Goal: Information Seeking & Learning: Learn about a topic

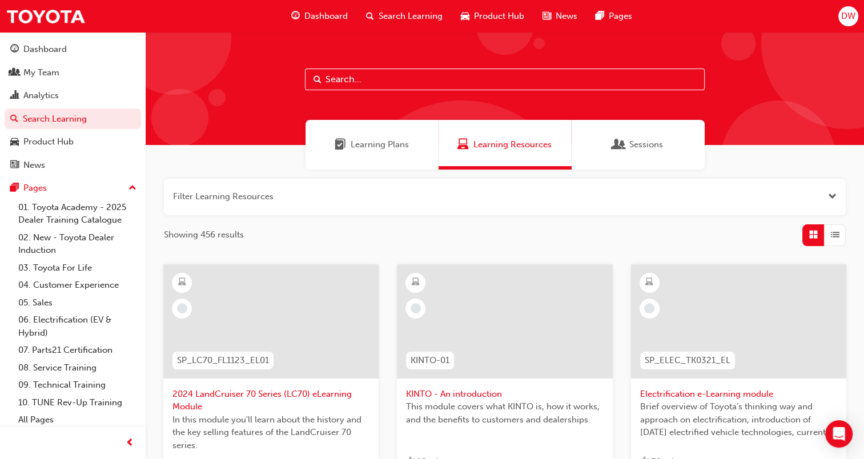
click at [645, 146] on span "Sessions" at bounding box center [646, 144] width 34 height 13
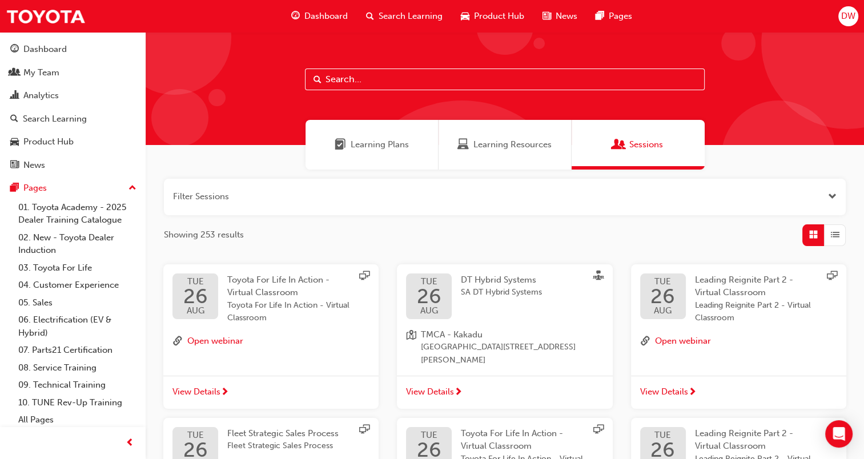
click at [356, 80] on input "text" at bounding box center [505, 80] width 400 height 22
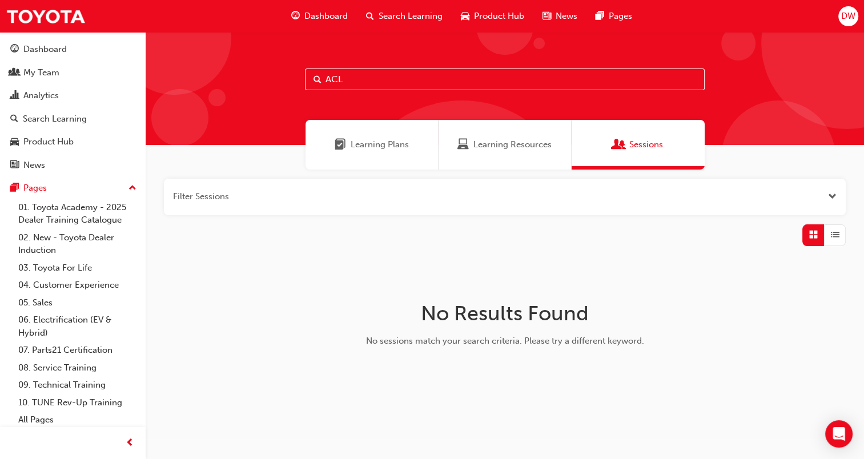
type input "ACL"
click at [381, 142] on span "Learning Plans" at bounding box center [380, 144] width 58 height 13
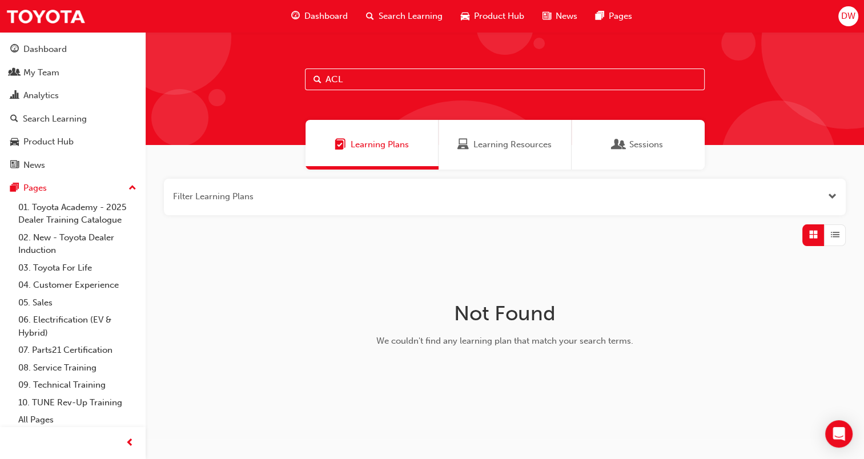
click at [348, 81] on input "ACL" at bounding box center [505, 80] width 400 height 22
drag, startPoint x: 348, startPoint y: 81, endPoint x: 307, endPoint y: 79, distance: 41.7
click at [307, 79] on input "ACL" at bounding box center [505, 80] width 400 height 22
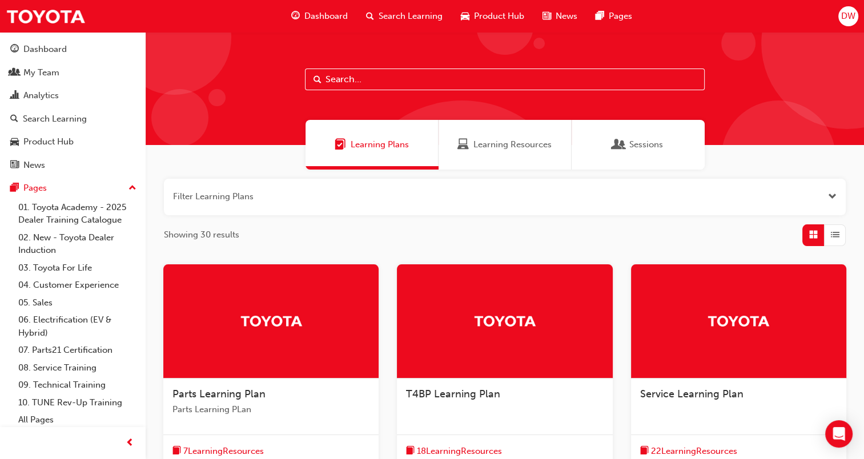
click at [419, 196] on button "button" at bounding box center [505, 197] width 682 height 37
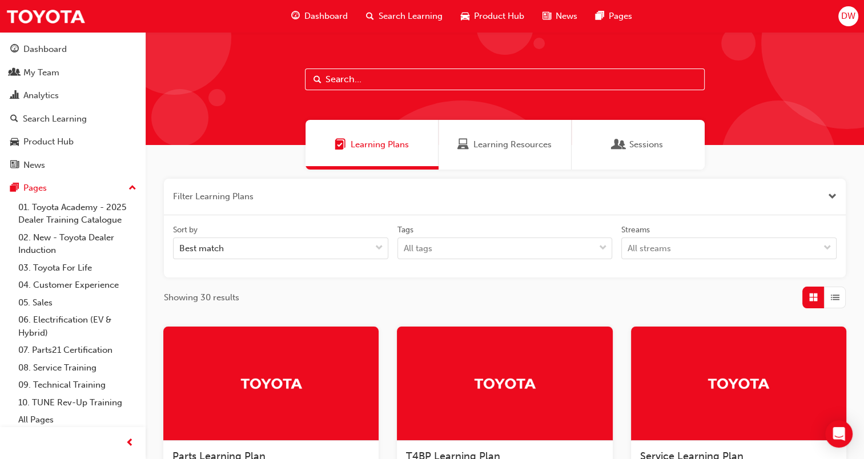
click at [419, 196] on button "button" at bounding box center [505, 197] width 682 height 37
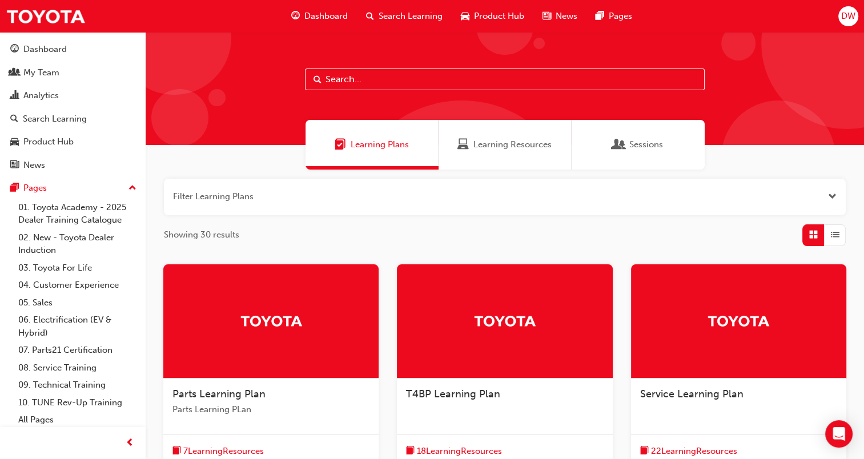
click at [128, 187] on span "up-icon" at bounding box center [132, 188] width 8 height 15
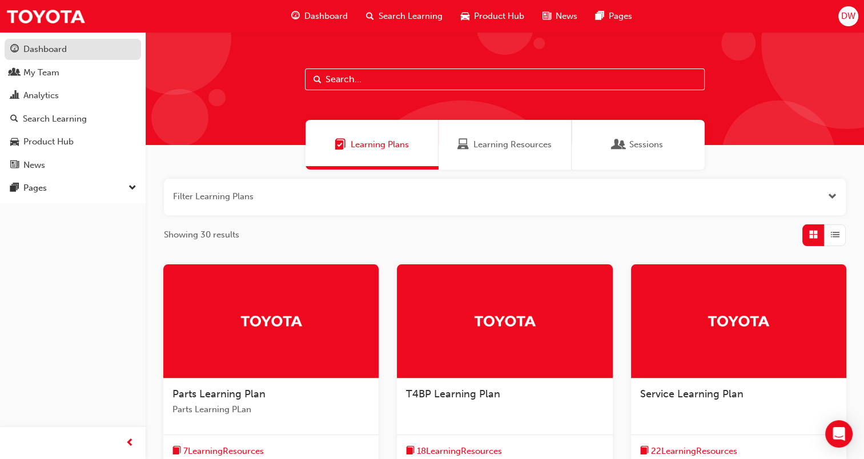
click at [67, 46] on div "Dashboard" at bounding box center [72, 49] width 125 height 14
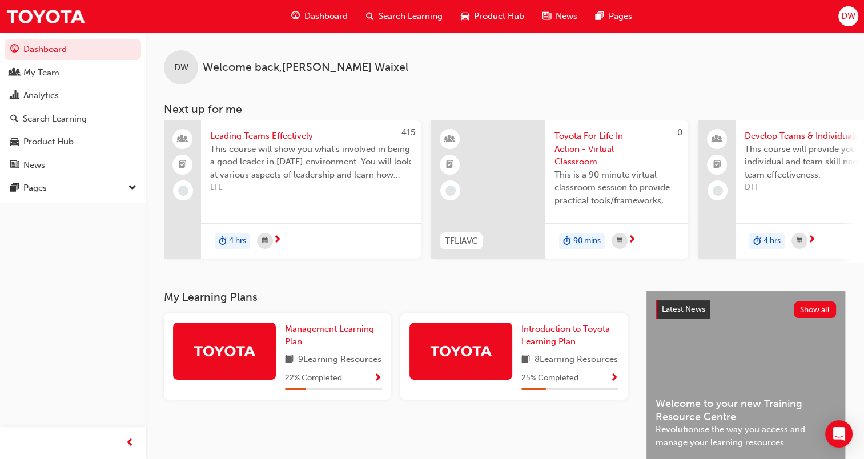
click at [130, 193] on span "down-icon" at bounding box center [132, 188] width 8 height 15
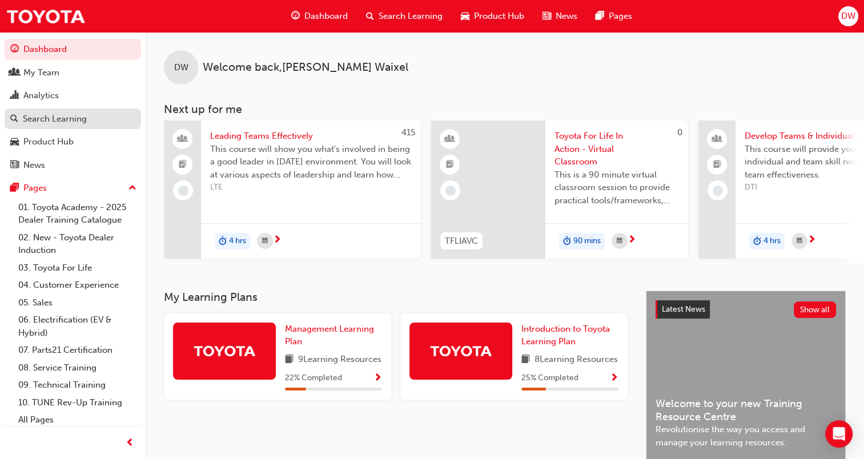
click at [58, 122] on div "Search Learning" at bounding box center [55, 119] width 64 height 13
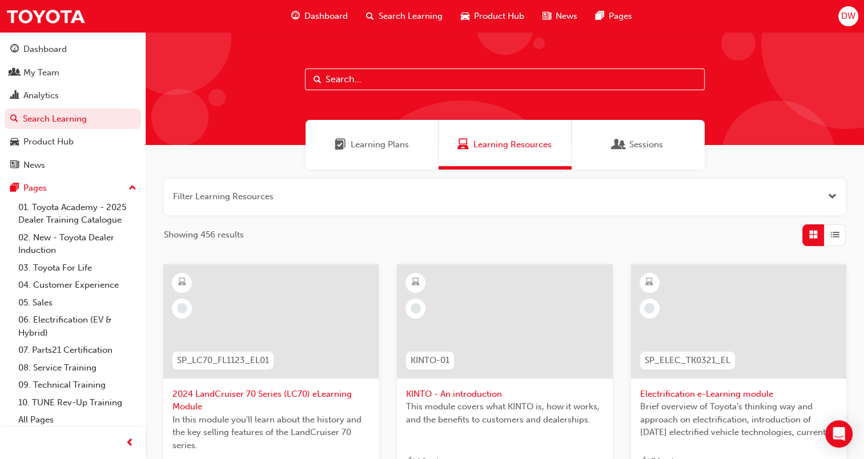
click at [645, 186] on button "button" at bounding box center [505, 197] width 682 height 37
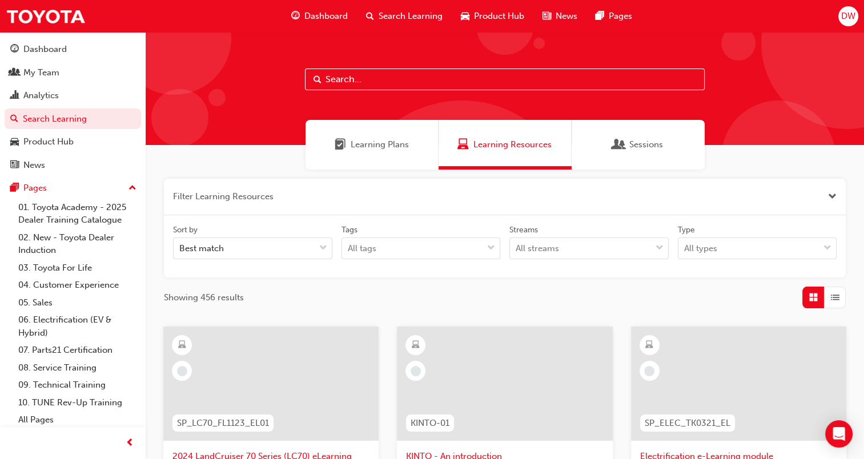
click at [645, 186] on button "button" at bounding box center [505, 197] width 682 height 37
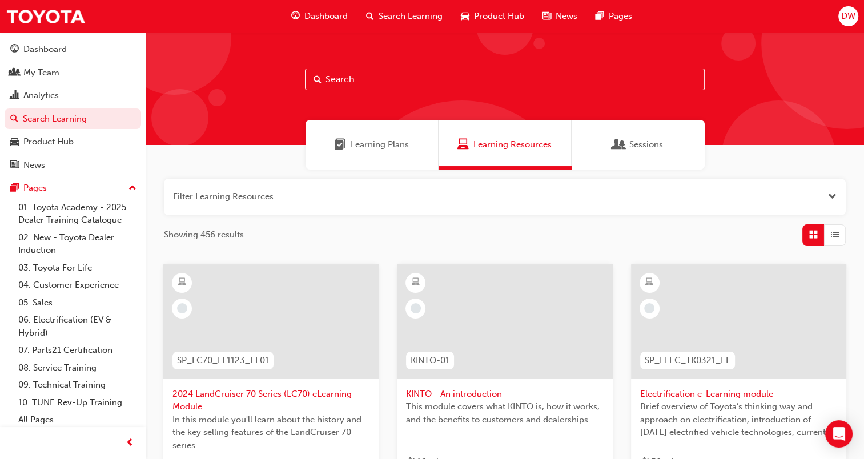
click at [637, 139] on span "Sessions" at bounding box center [646, 144] width 34 height 13
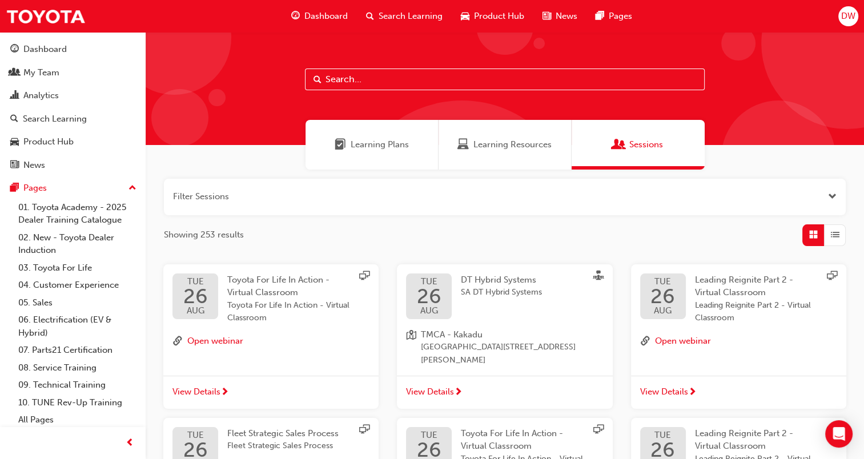
click at [397, 83] on input "text" at bounding box center [505, 80] width 400 height 22
type input "ACL"
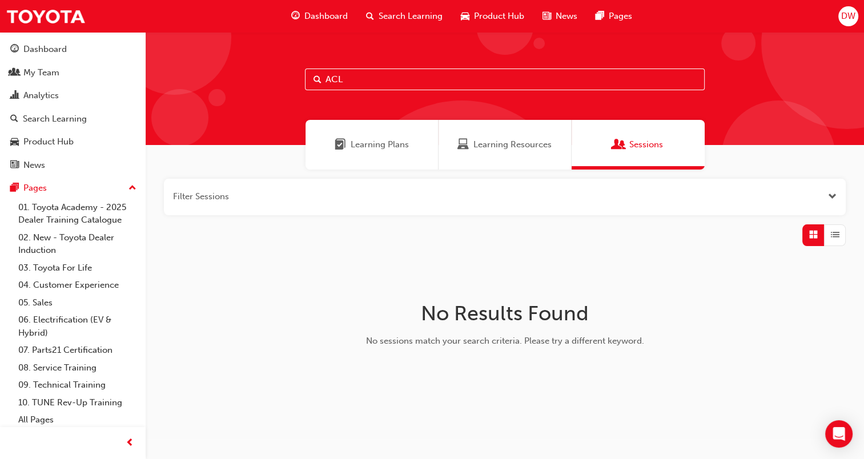
drag, startPoint x: 397, startPoint y: 83, endPoint x: 290, endPoint y: 76, distance: 107.6
click at [290, 76] on div "ACL" at bounding box center [505, 88] width 718 height 113
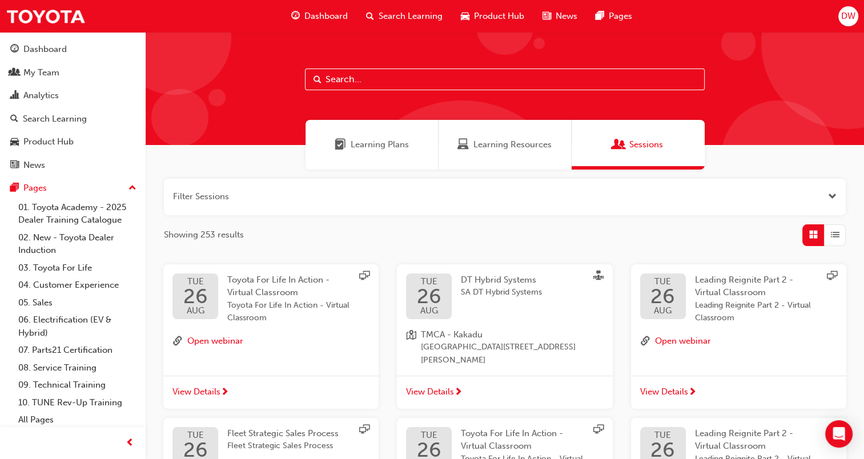
click at [822, 195] on button "button" at bounding box center [505, 197] width 682 height 37
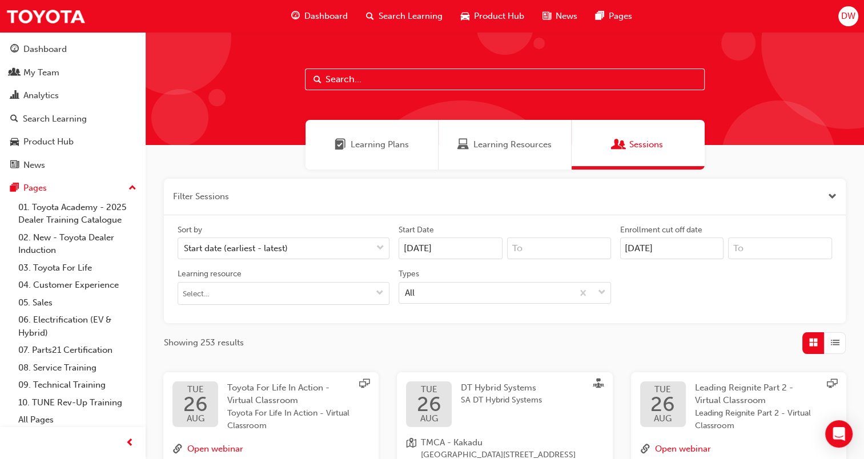
click at [542, 275] on div "Types" at bounding box center [505, 275] width 212 height 14
click at [406, 287] on input "Types All" at bounding box center [405, 292] width 1 height 10
click at [541, 284] on div "All" at bounding box center [485, 293] width 173 height 20
click at [406, 287] on input "Types 0 results available. Select is focused ,type to refine list, press Down t…" at bounding box center [405, 292] width 1 height 10
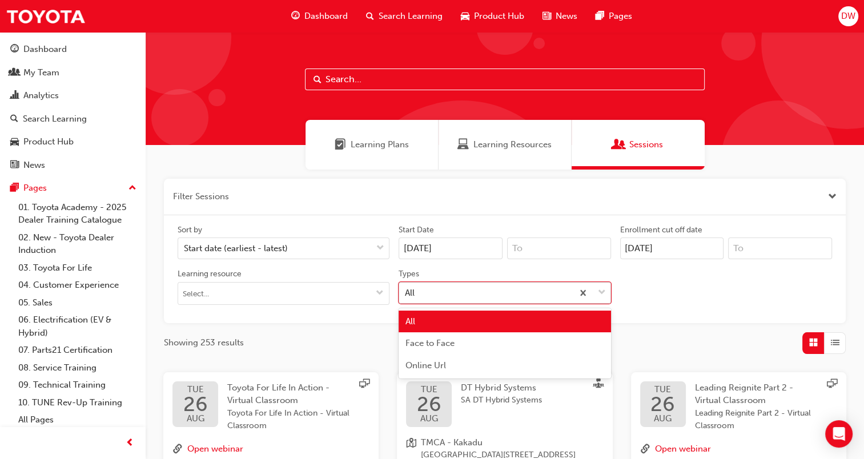
click at [543, 290] on div "All" at bounding box center [485, 293] width 173 height 20
click at [406, 290] on input "Types option All focused, 1 of 3. 3 results available. Use Up and Down to choos…" at bounding box center [405, 292] width 1 height 10
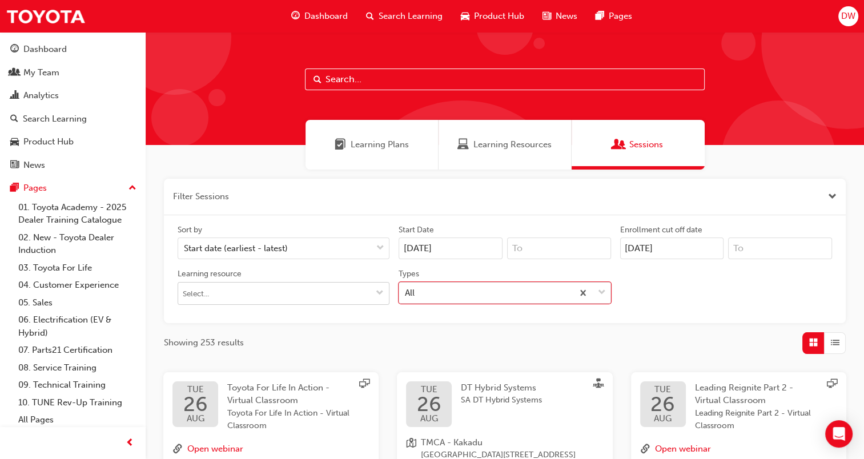
click at [322, 283] on input "Learning resource" at bounding box center [283, 294] width 211 height 22
click at [323, 291] on input "Learning resource No results, type at least 1 character of title or code" at bounding box center [283, 294] width 211 height 22
click at [302, 228] on div "Sort by" at bounding box center [284, 231] width 212 height 14
click at [185, 243] on input "Sort by Start date (earliest - latest)" at bounding box center [184, 248] width 1 height 10
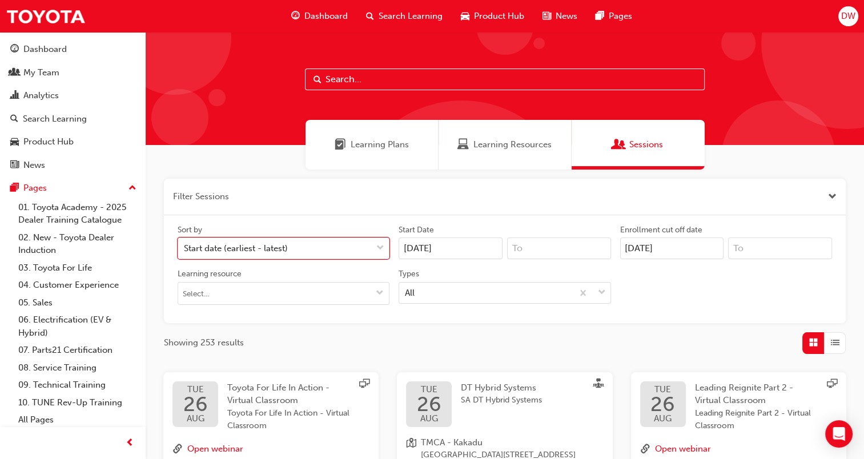
click at [304, 244] on div "Start date (earliest - latest)" at bounding box center [275, 249] width 194 height 20
click at [185, 244] on input "Sort by 0 results available. Select is focused ,type to refine list, press Down…" at bounding box center [184, 248] width 1 height 10
click at [304, 244] on div "Start date (earliest - latest)" at bounding box center [275, 249] width 194 height 20
click at [185, 244] on input "Sort by 0 results available. Select is focused ,type to refine list, press Down…" at bounding box center [184, 248] width 1 height 10
click at [304, 244] on div "Start date (earliest - latest)" at bounding box center [275, 249] width 194 height 20
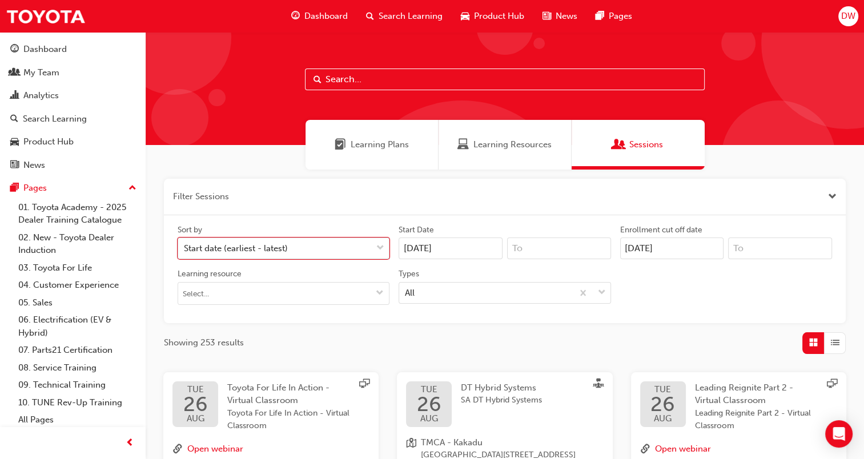
click at [185, 244] on input "Sort by 0 results available. Select is focused ,type to refine list, press Down…" at bounding box center [184, 248] width 1 height 10
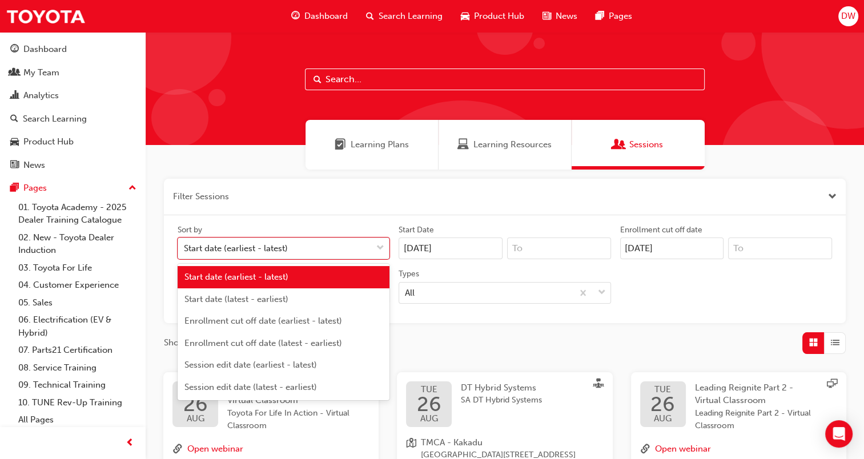
click at [308, 210] on button "button" at bounding box center [505, 197] width 682 height 37
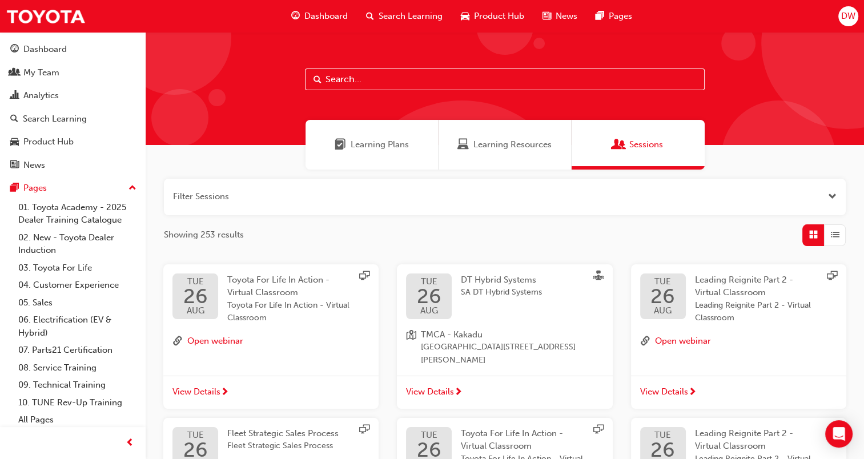
click at [383, 150] on span "Learning Plans" at bounding box center [380, 144] width 58 height 13
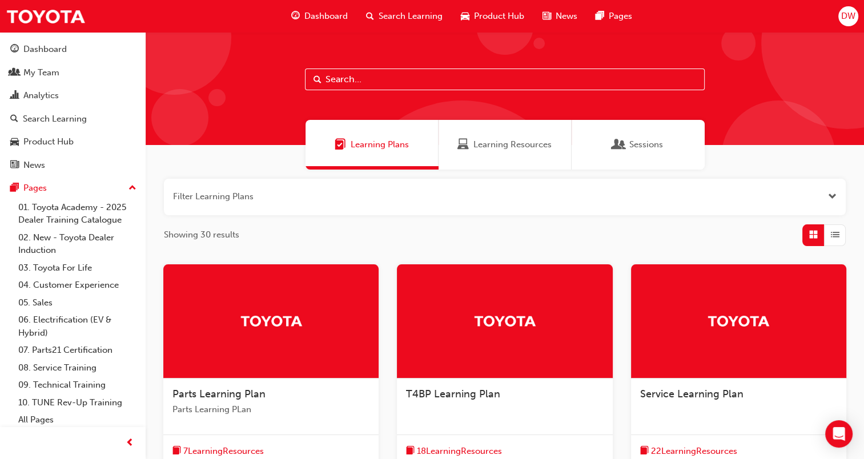
click at [464, 151] on span "Learning Resources" at bounding box center [462, 144] width 11 height 13
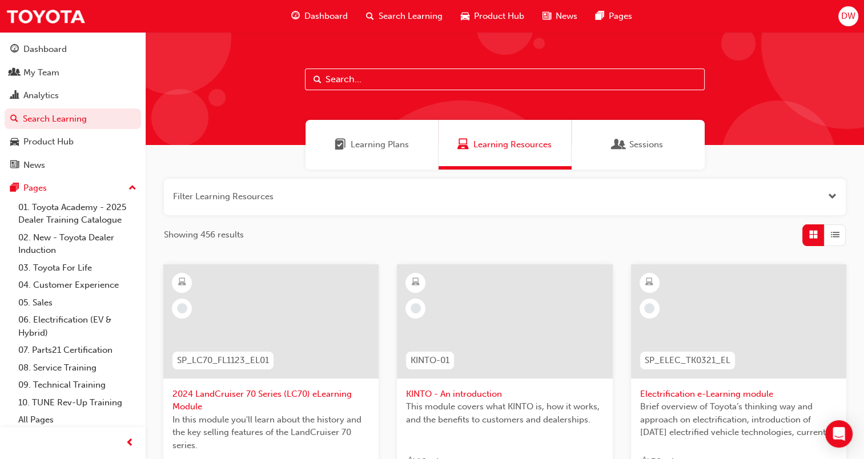
click at [276, 189] on button "button" at bounding box center [505, 197] width 682 height 37
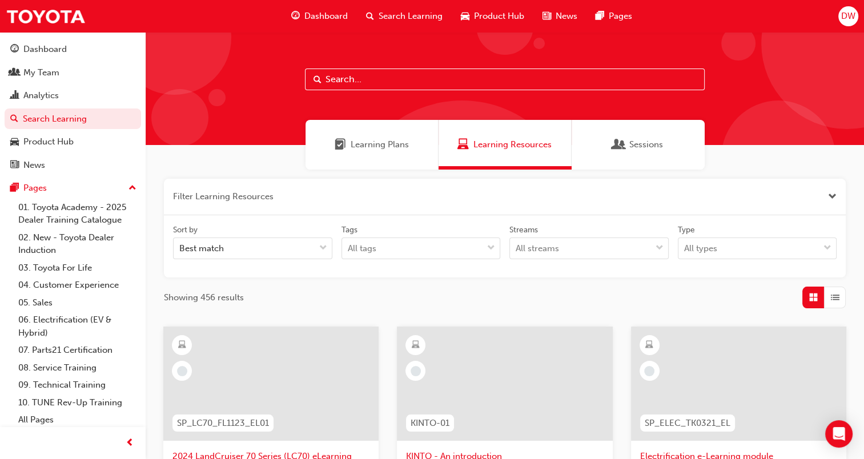
click at [246, 203] on button "button" at bounding box center [505, 197] width 682 height 37
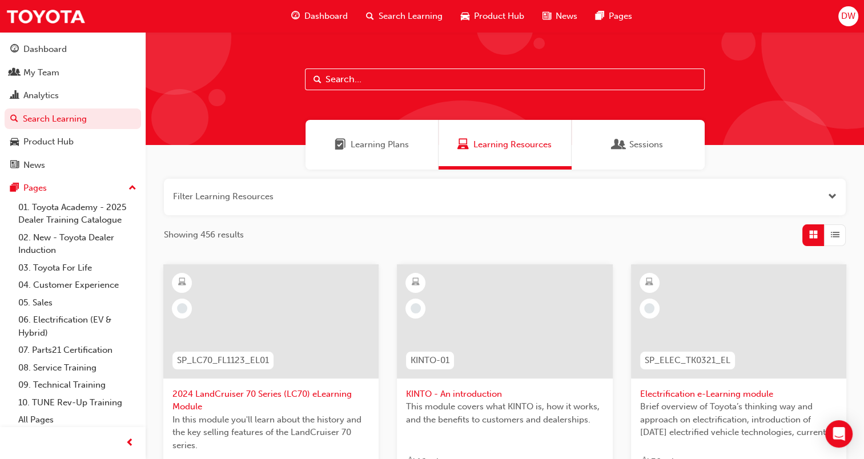
click at [423, 78] on input "text" at bounding box center [505, 80] width 400 height 22
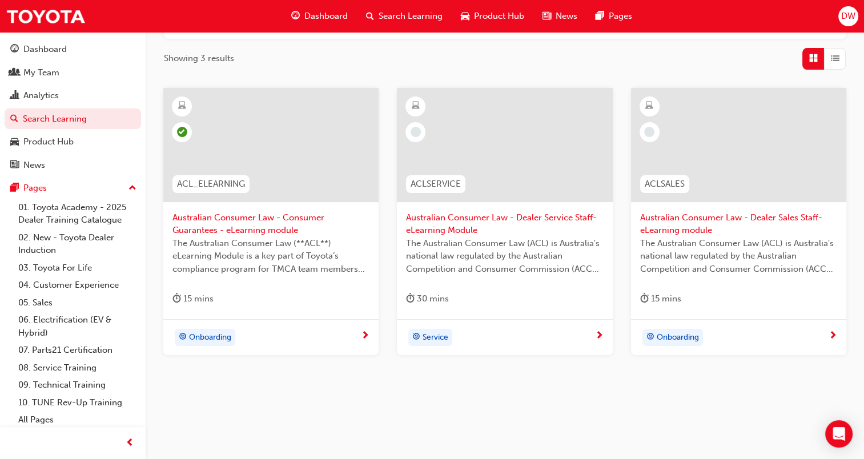
scroll to position [183, 0]
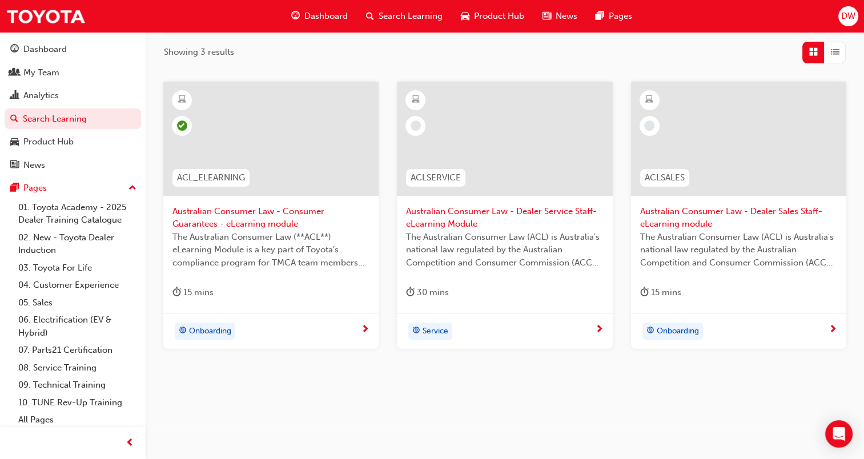
type input "ACL"
click at [280, 170] on div at bounding box center [270, 139] width 215 height 114
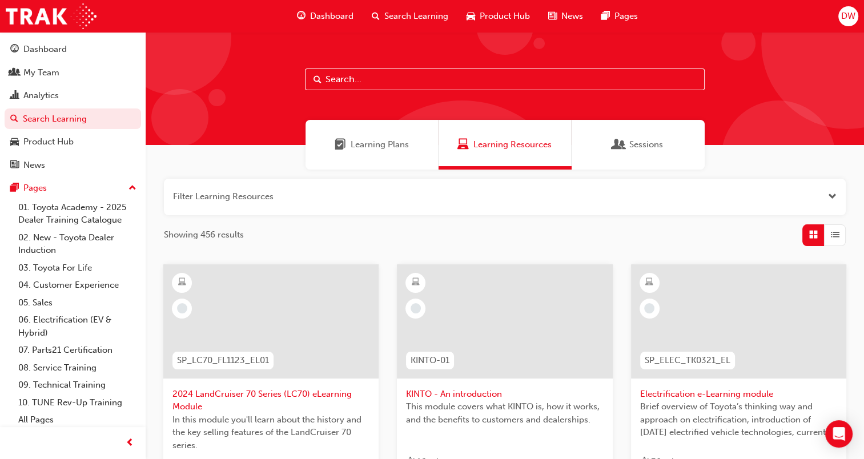
click at [382, 87] on input "text" at bounding box center [505, 80] width 400 height 22
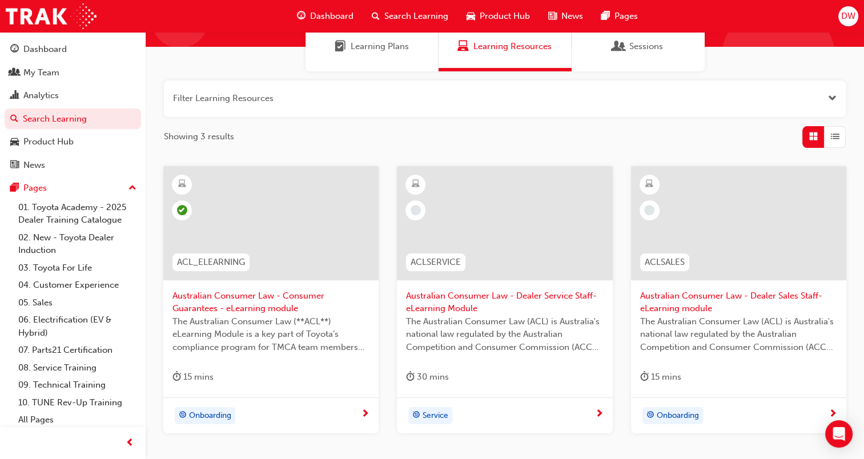
scroll to position [171, 0]
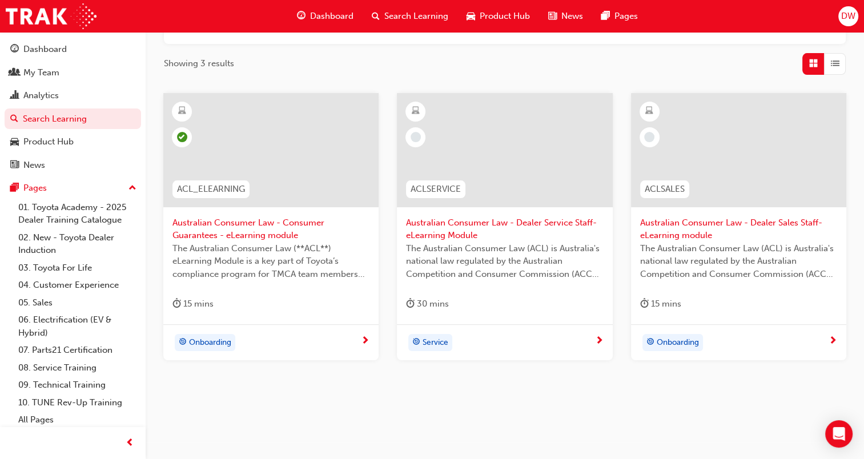
type input "ACL"
click at [265, 236] on span "Australian Consumer Law - Consumer Guarantees - eLearning module" at bounding box center [270, 229] width 197 height 26
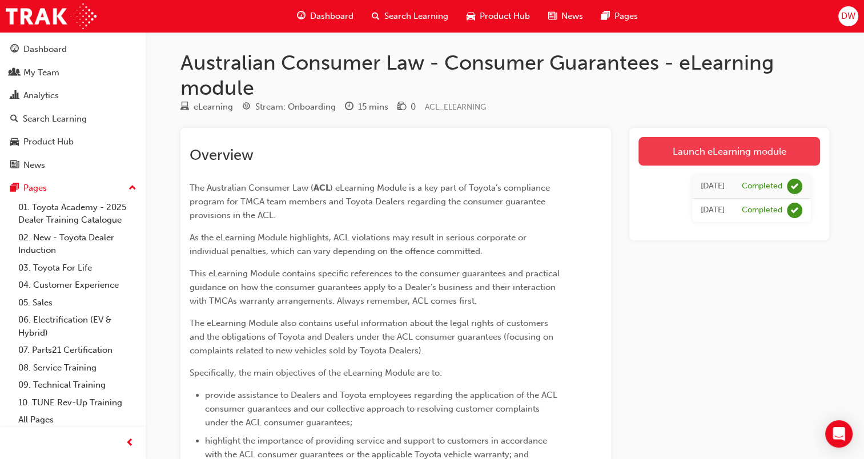
click at [699, 152] on link "Launch eLearning module" at bounding box center [729, 151] width 182 height 29
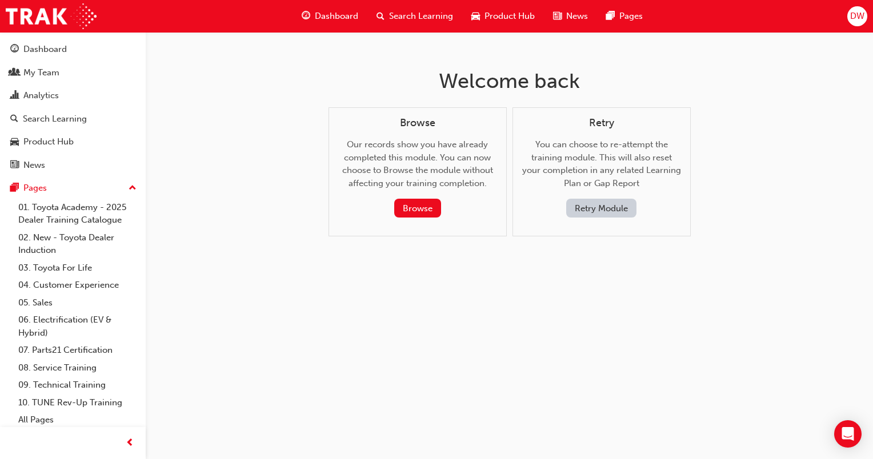
click at [601, 208] on button "Retry Module" at bounding box center [601, 208] width 70 height 19
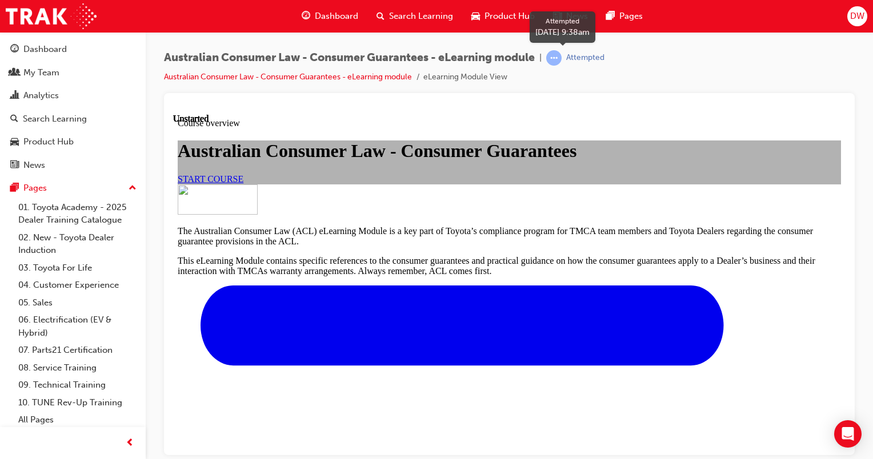
click at [559, 59] on span "learningRecordVerb_ATTEMPT-icon" at bounding box center [553, 57] width 15 height 15
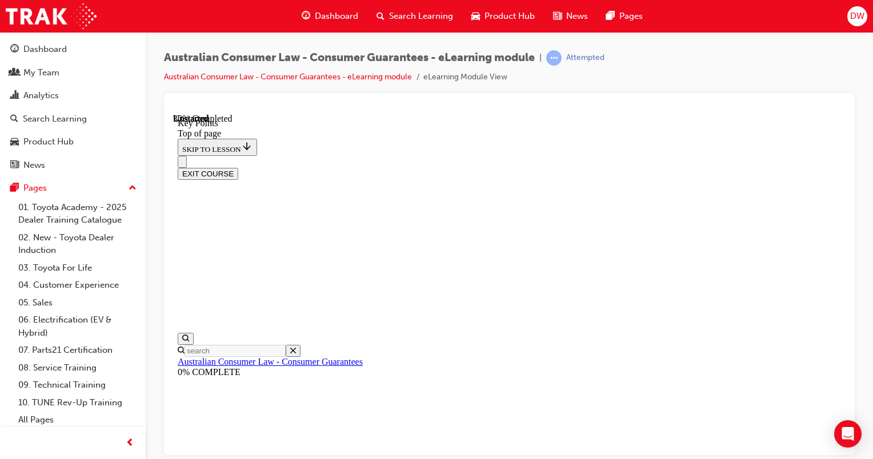
scroll to position [51, 0]
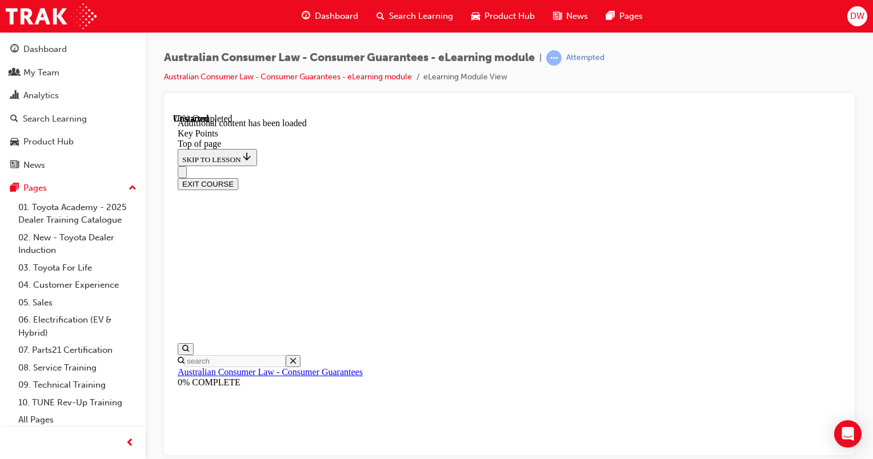
scroll to position [1584, 0]
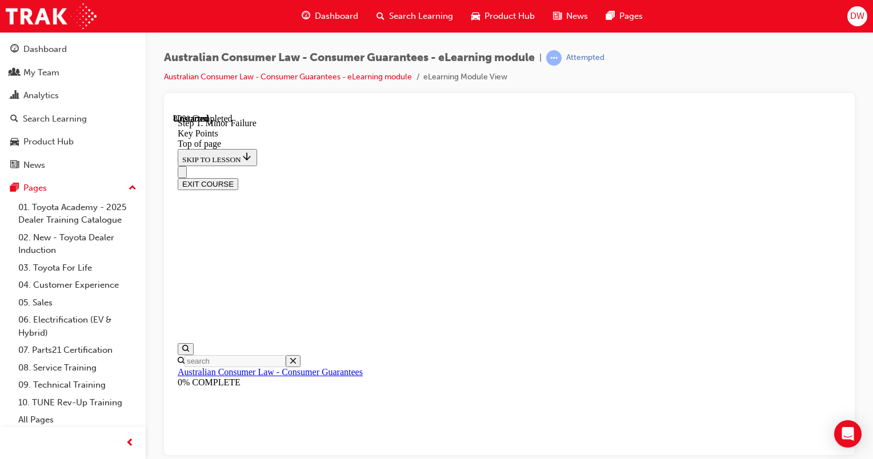
drag, startPoint x: 579, startPoint y: 369, endPoint x: 564, endPoint y: 250, distance: 119.6
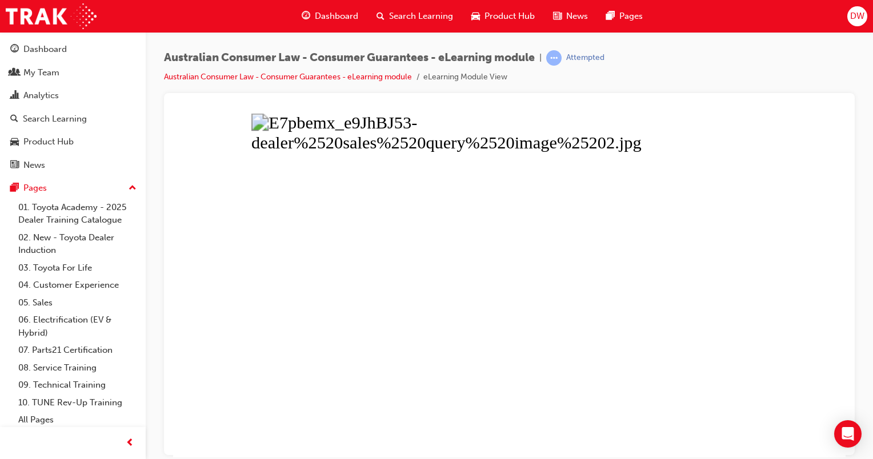
click at [707, 218] on button "Unzoom image" at bounding box center [509, 285] width 672 height 344
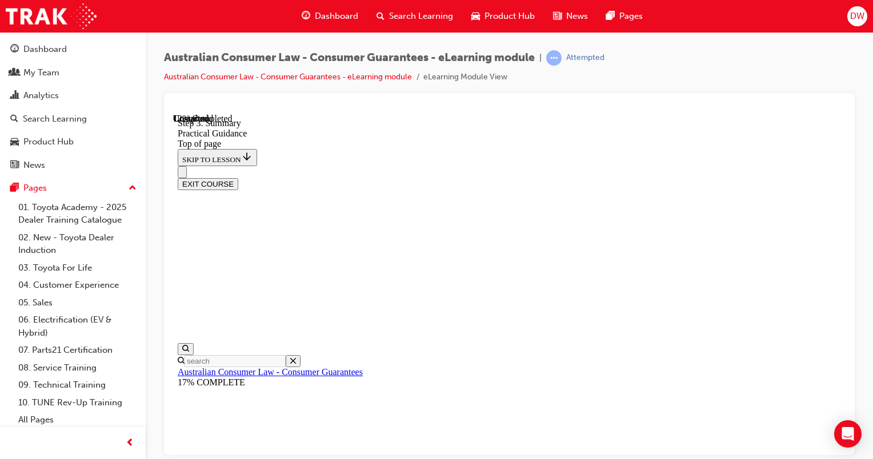
drag, startPoint x: 413, startPoint y: 347, endPoint x: 411, endPoint y: 367, distance: 20.2
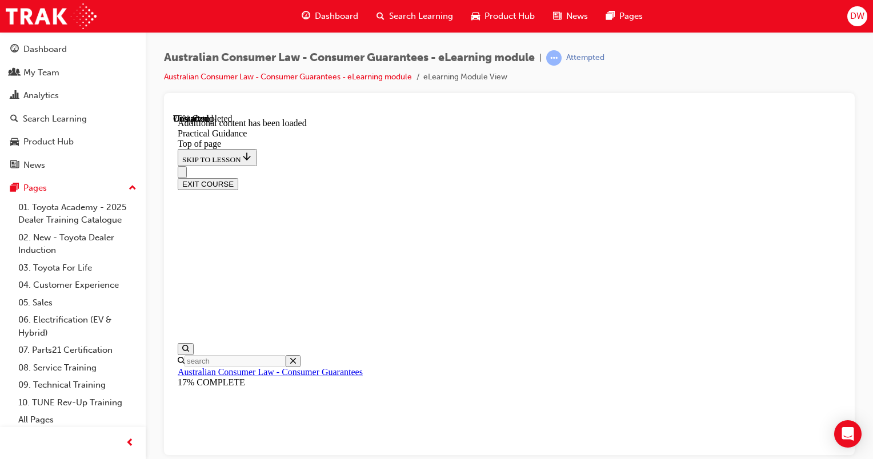
scroll to position [2038, 0]
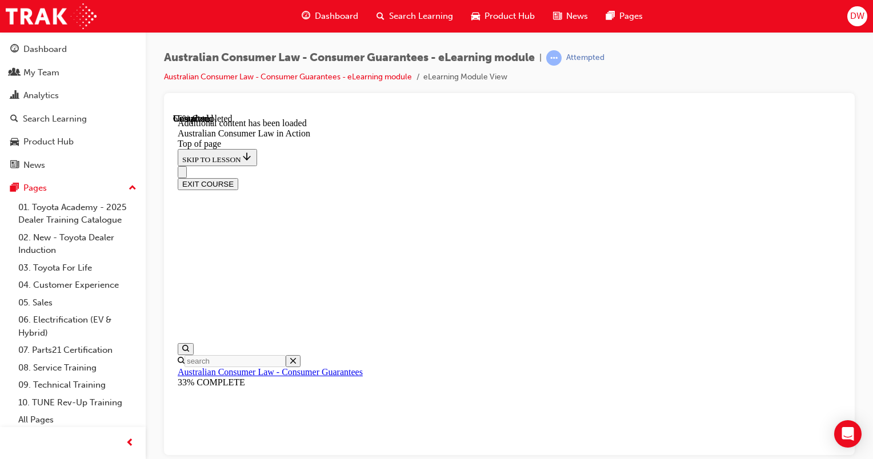
scroll to position [1661, 0]
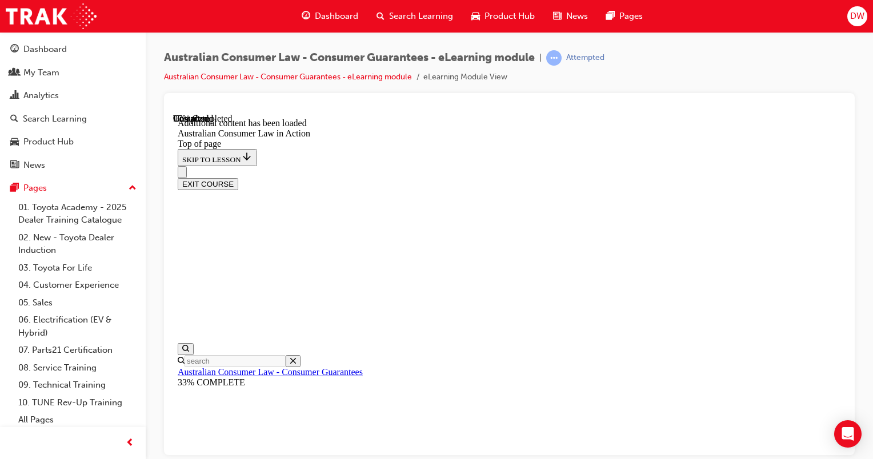
scroll to position [2334, 0]
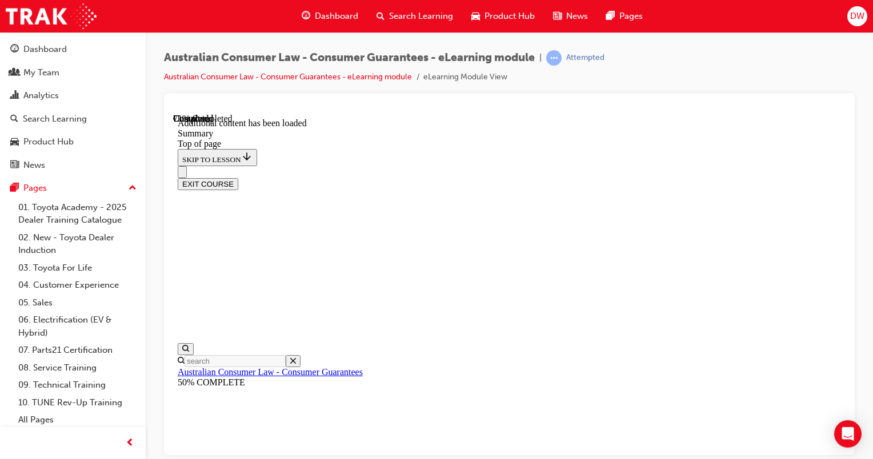
scroll to position [1013, 0]
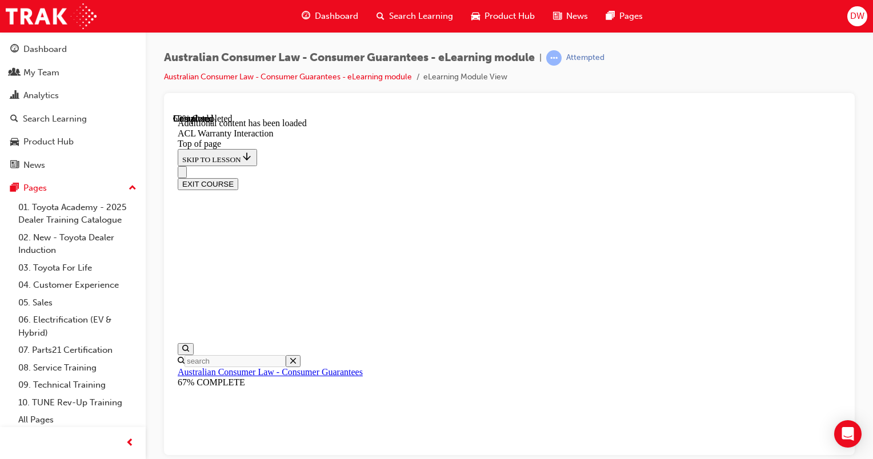
scroll to position [750, 0]
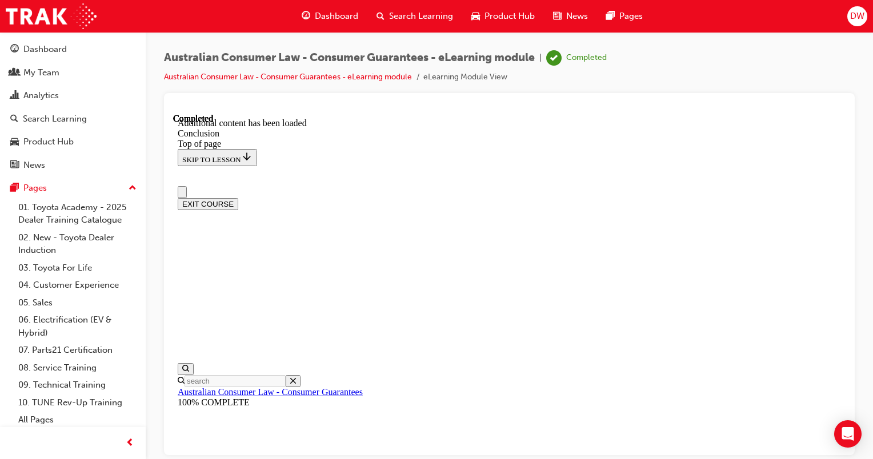
scroll to position [149, 0]
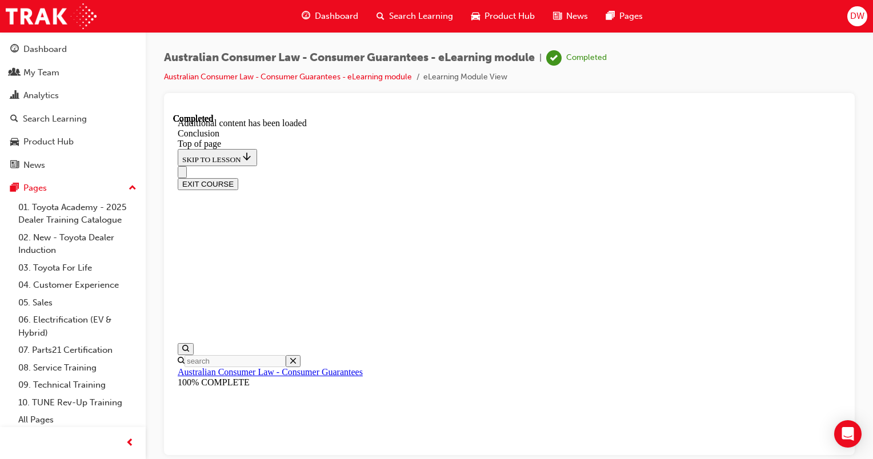
click at [238, 178] on button "EXIT COURSE" at bounding box center [208, 184] width 61 height 12
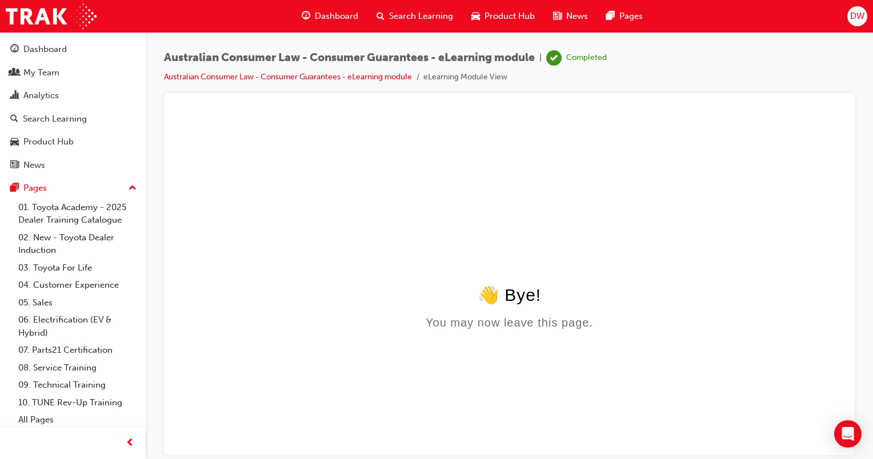
scroll to position [0, 0]
